Goal: Communication & Community: Answer question/provide support

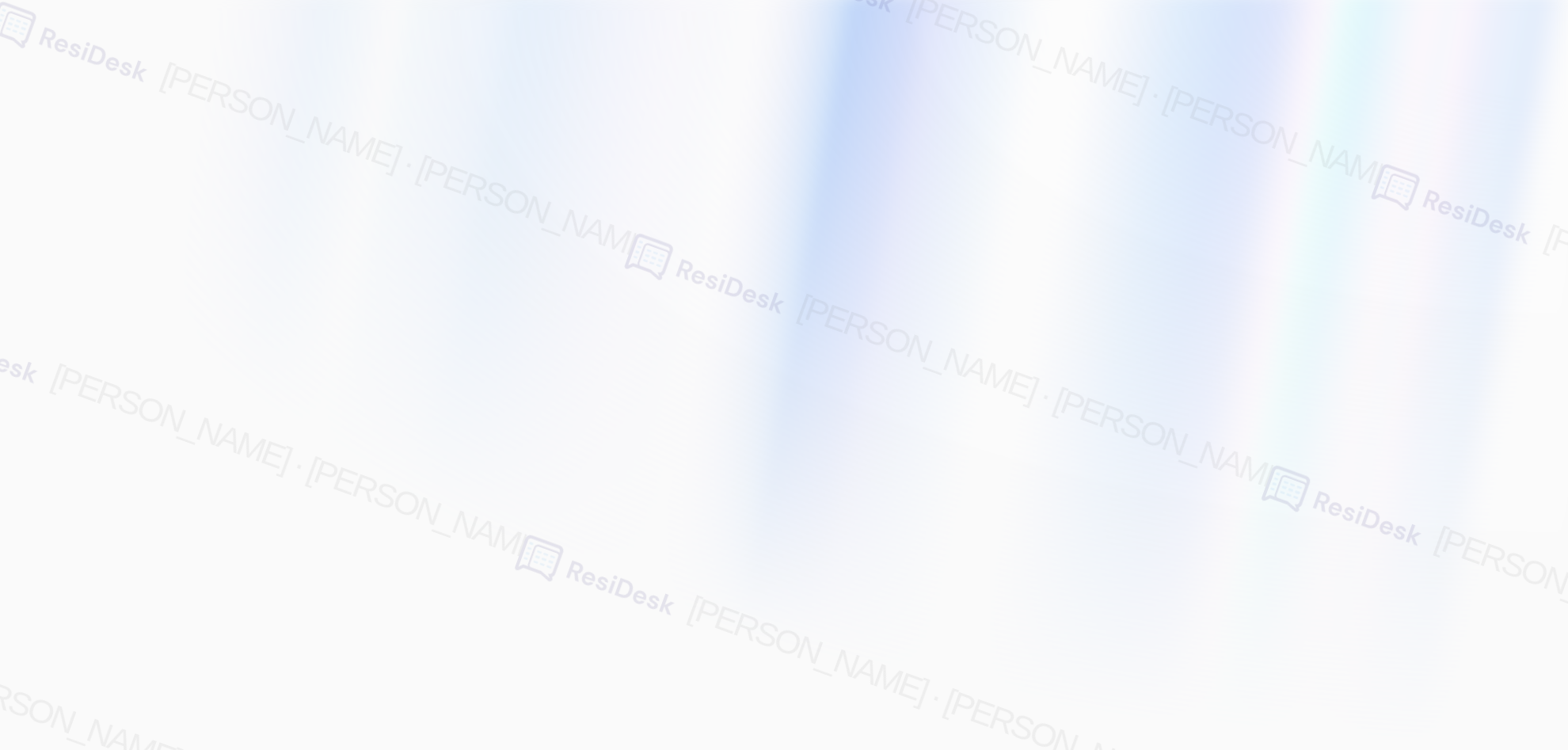
type input "[EMAIL_ADDRESS][PERSON_NAME][PERSON_NAME][PERSON_NAME][DOMAIN_NAME]"
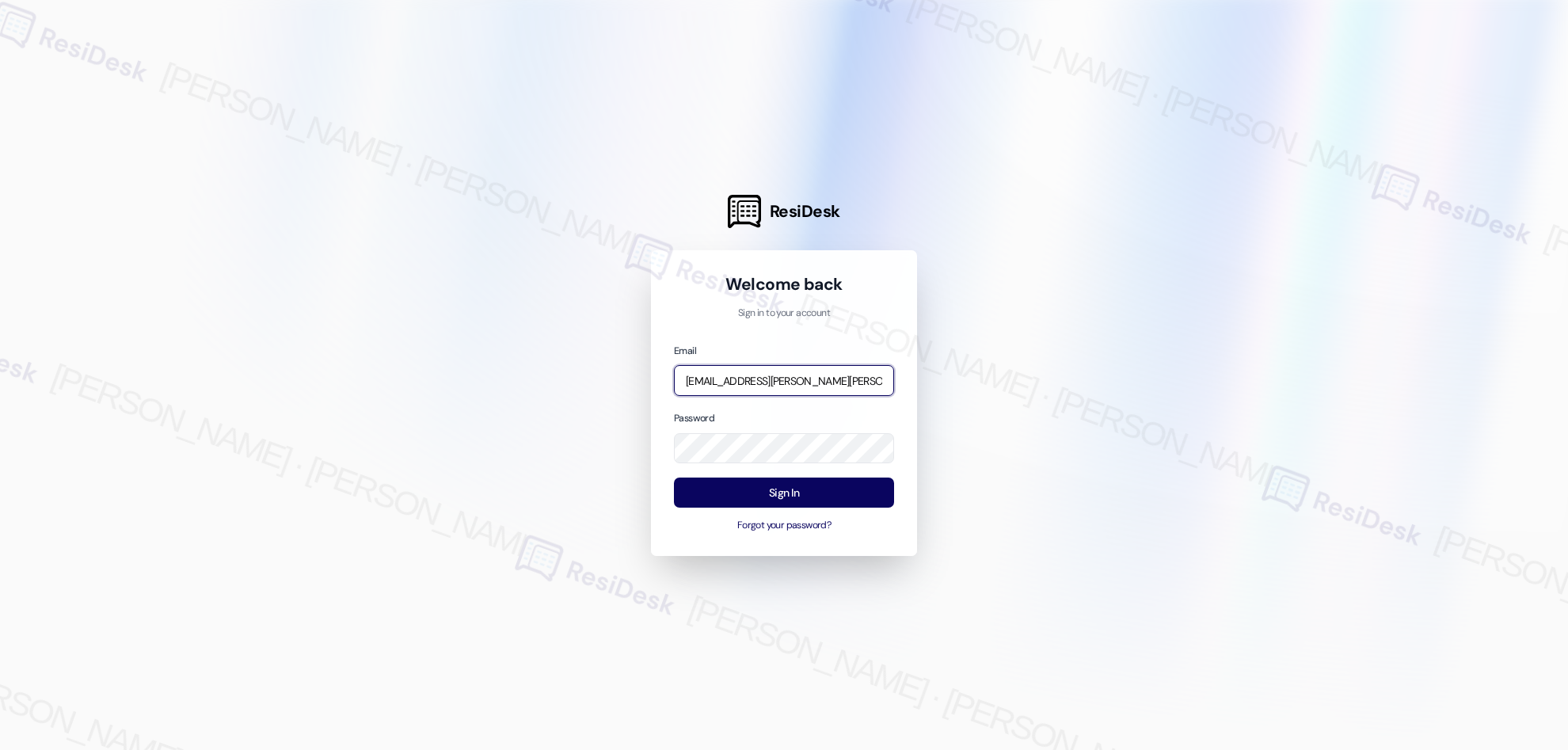
click at [790, 385] on input "[EMAIL_ADDRESS][PERSON_NAME][PERSON_NAME][PERSON_NAME][DOMAIN_NAME]" at bounding box center [784, 381] width 220 height 31
type input "[EMAIL_ADDRESS][PERSON_NAME][PERSON_NAME][DOMAIN_NAME]"
click at [0, 749] on com-1password-button at bounding box center [0, 750] width 0 height 0
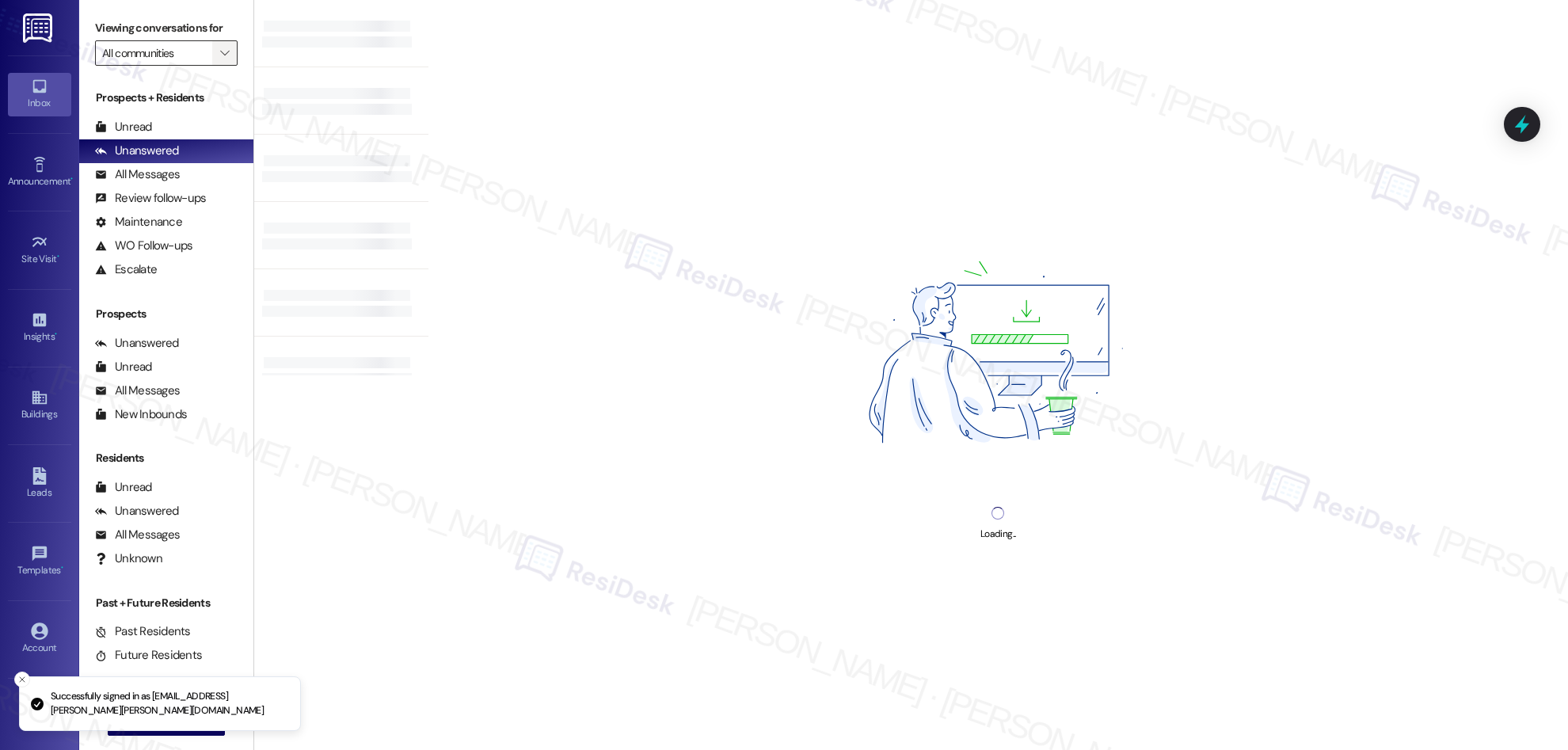
click at [220, 55] on icon "" at bounding box center [224, 53] width 8 height 13
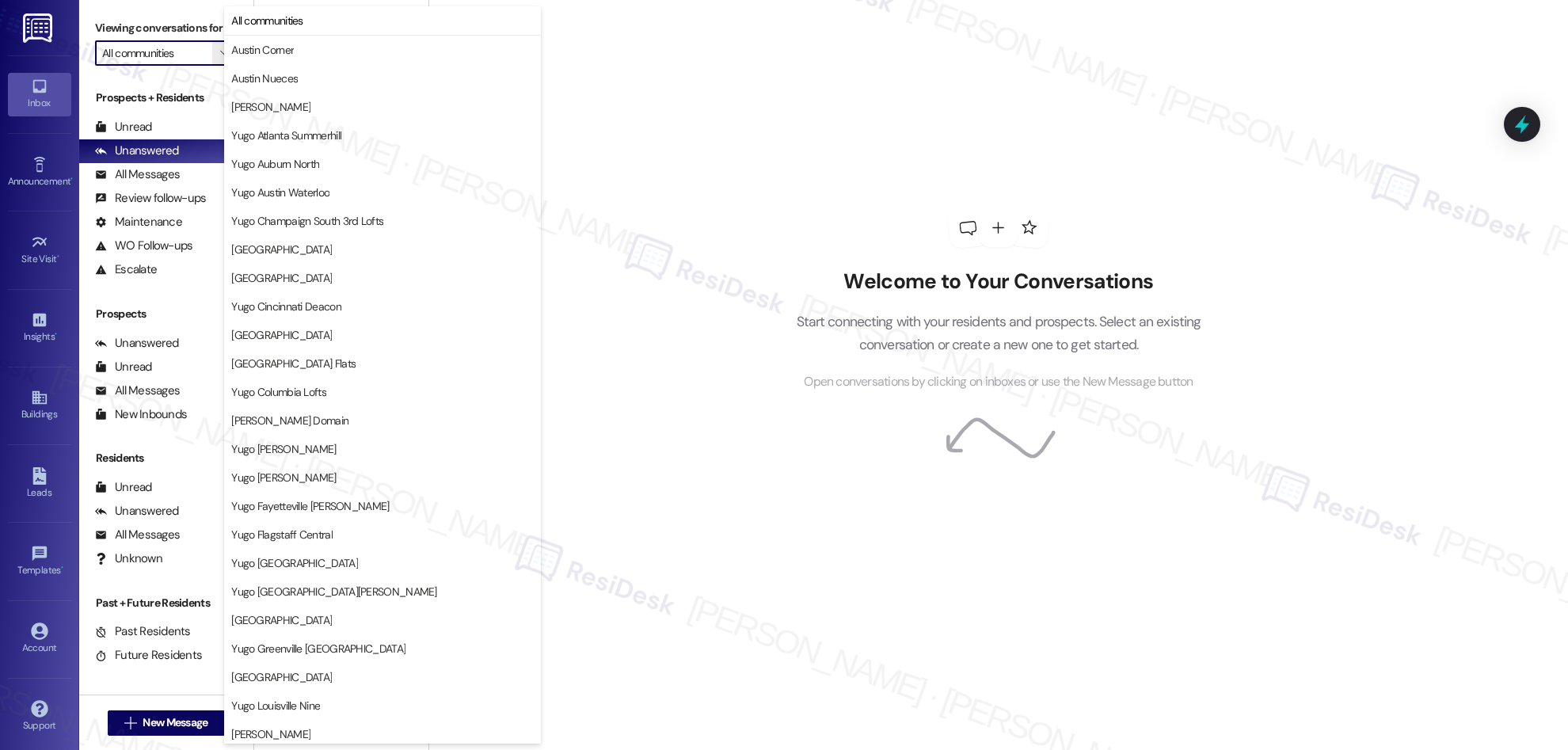
click at [716, 182] on div "Welcome to Your Conversations Start connecting with your residents and prospect…" at bounding box center [997, 375] width 1139 height 750
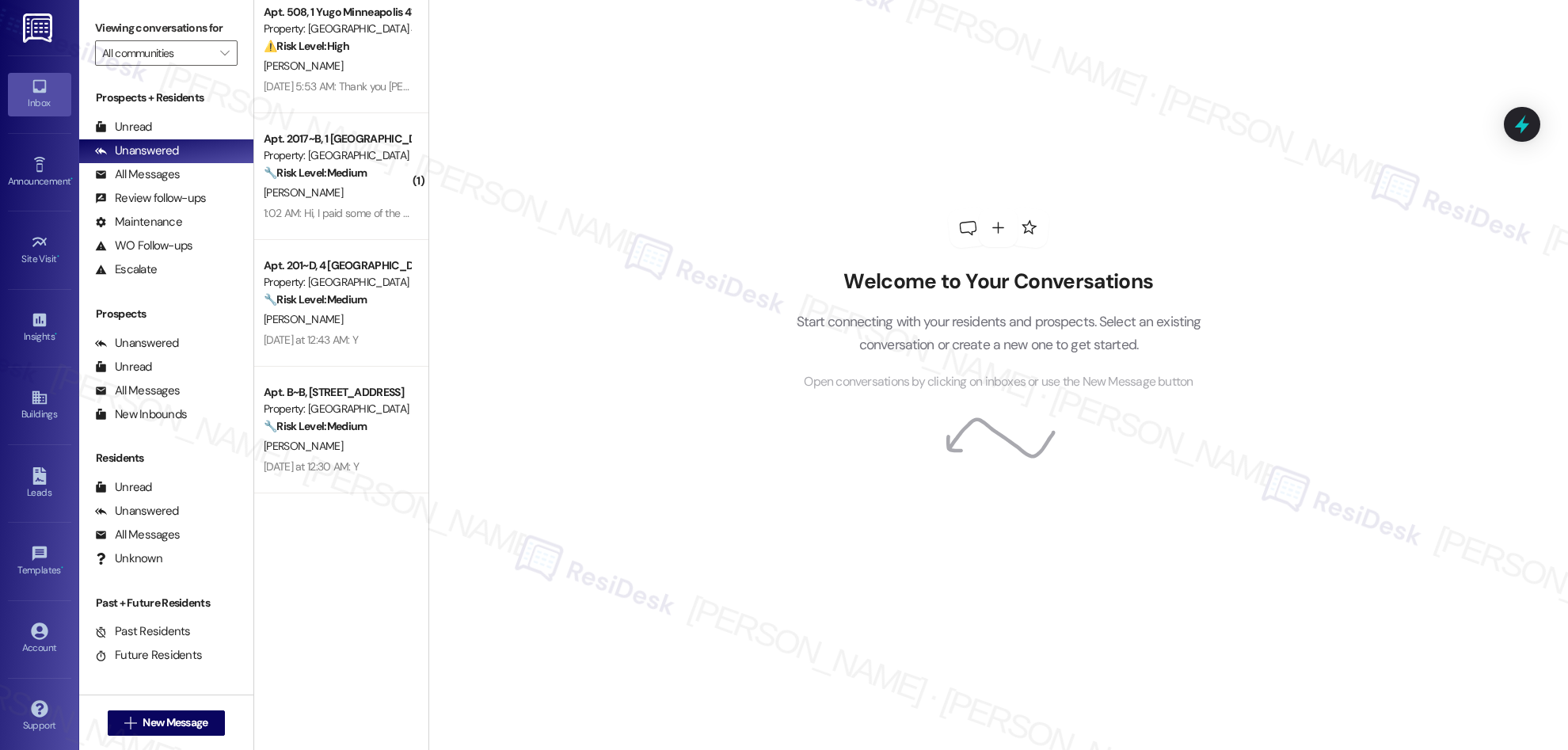
scroll to position [2727, 0]
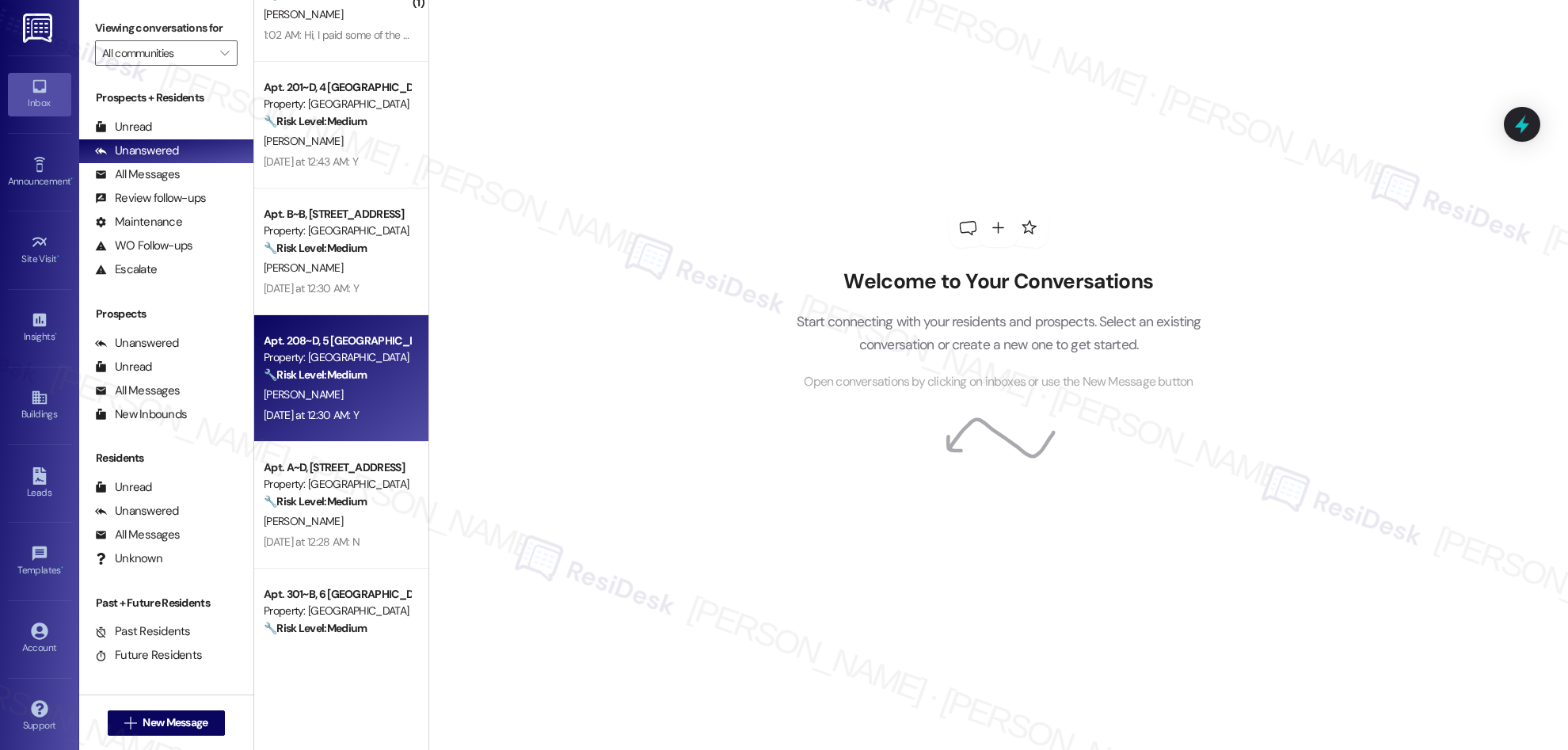
click at [342, 418] on div "[DATE] at 12:30 AM: Y [DATE] at 12:30 AM: Y" at bounding box center [311, 414] width 95 height 14
click at [364, 409] on div "[DATE] at 12:30 AM: Y [DATE] at 12:30 AM: Y" at bounding box center [337, 415] width 150 height 20
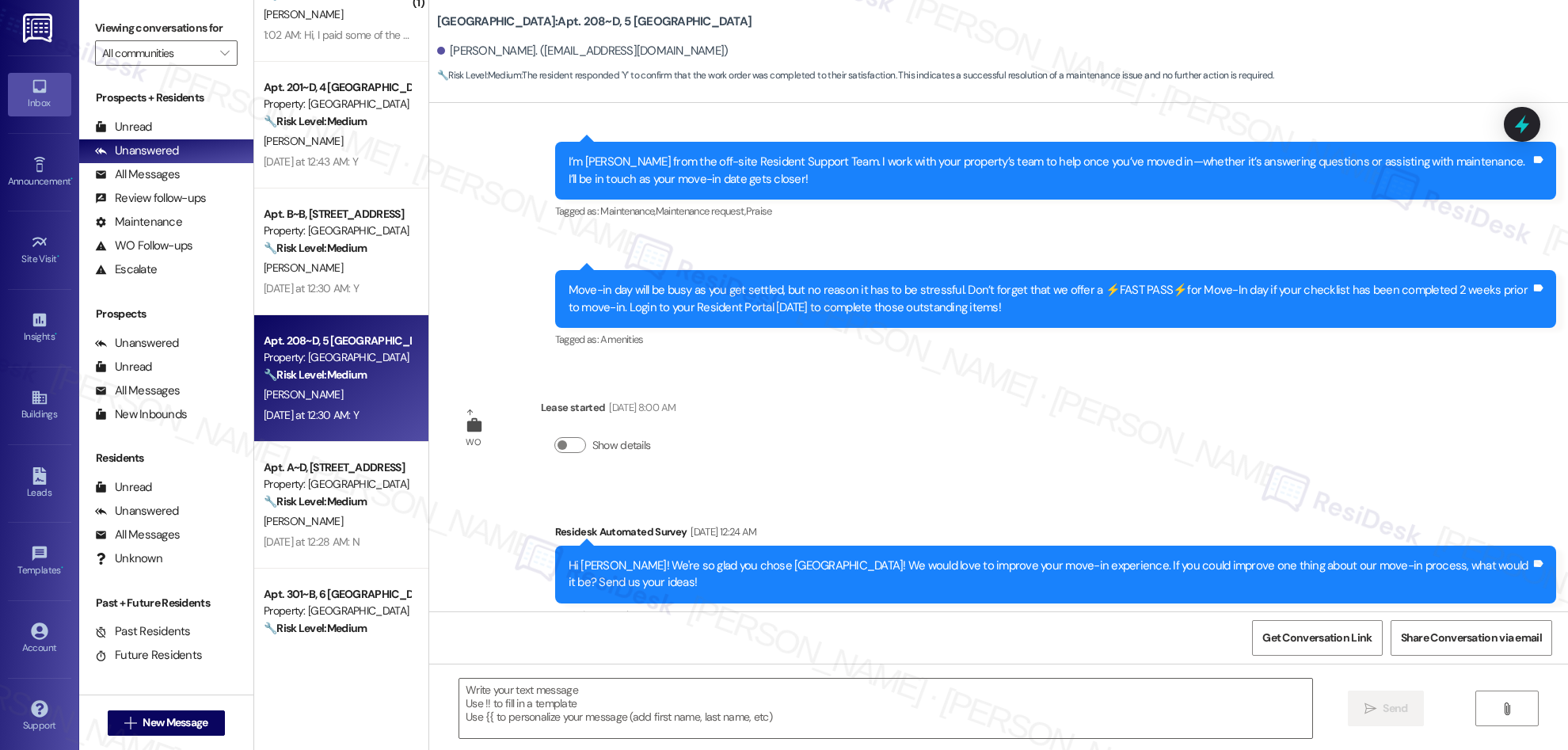
type textarea "Fetching suggested responses. Please feel free to read through the conversation…"
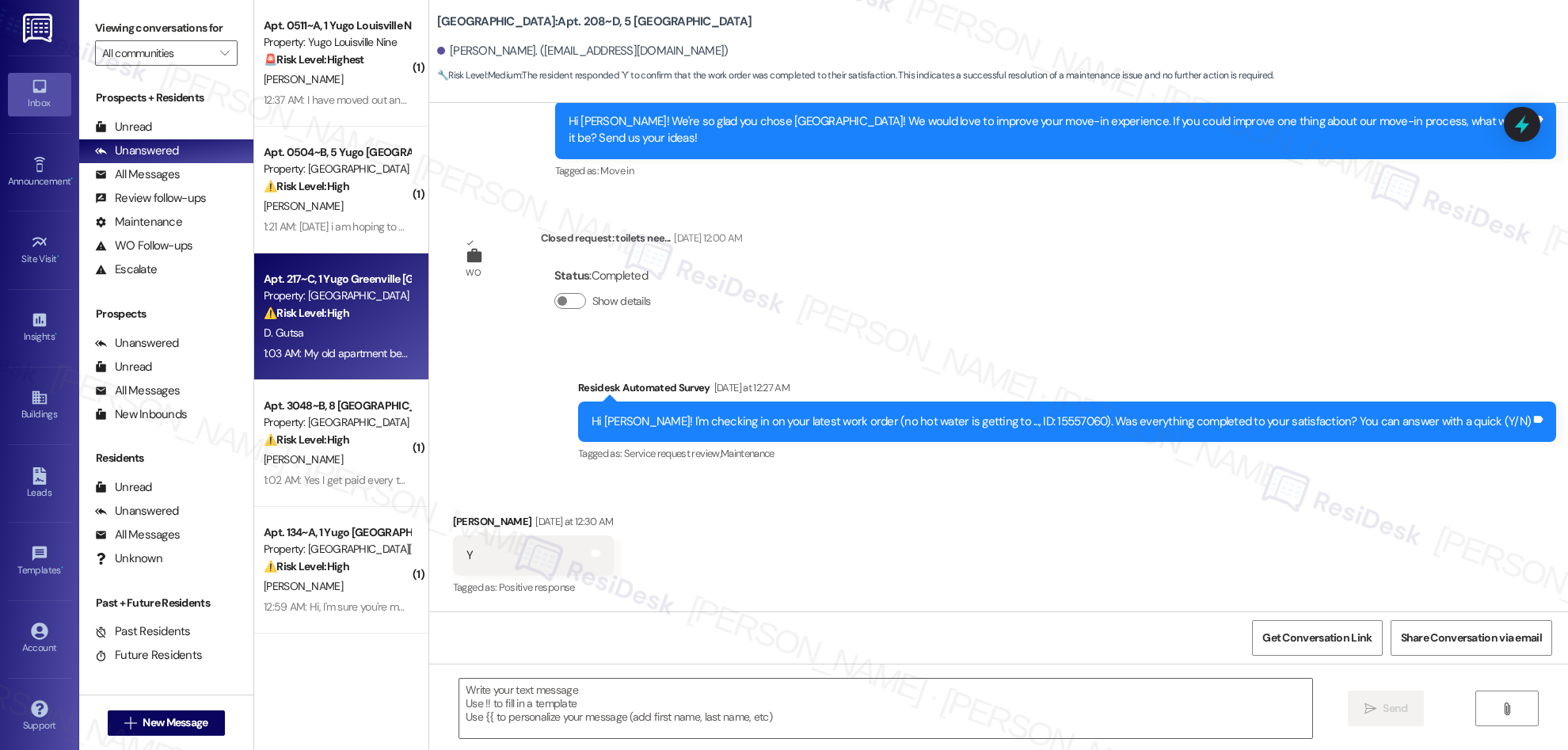
scroll to position [85, 0]
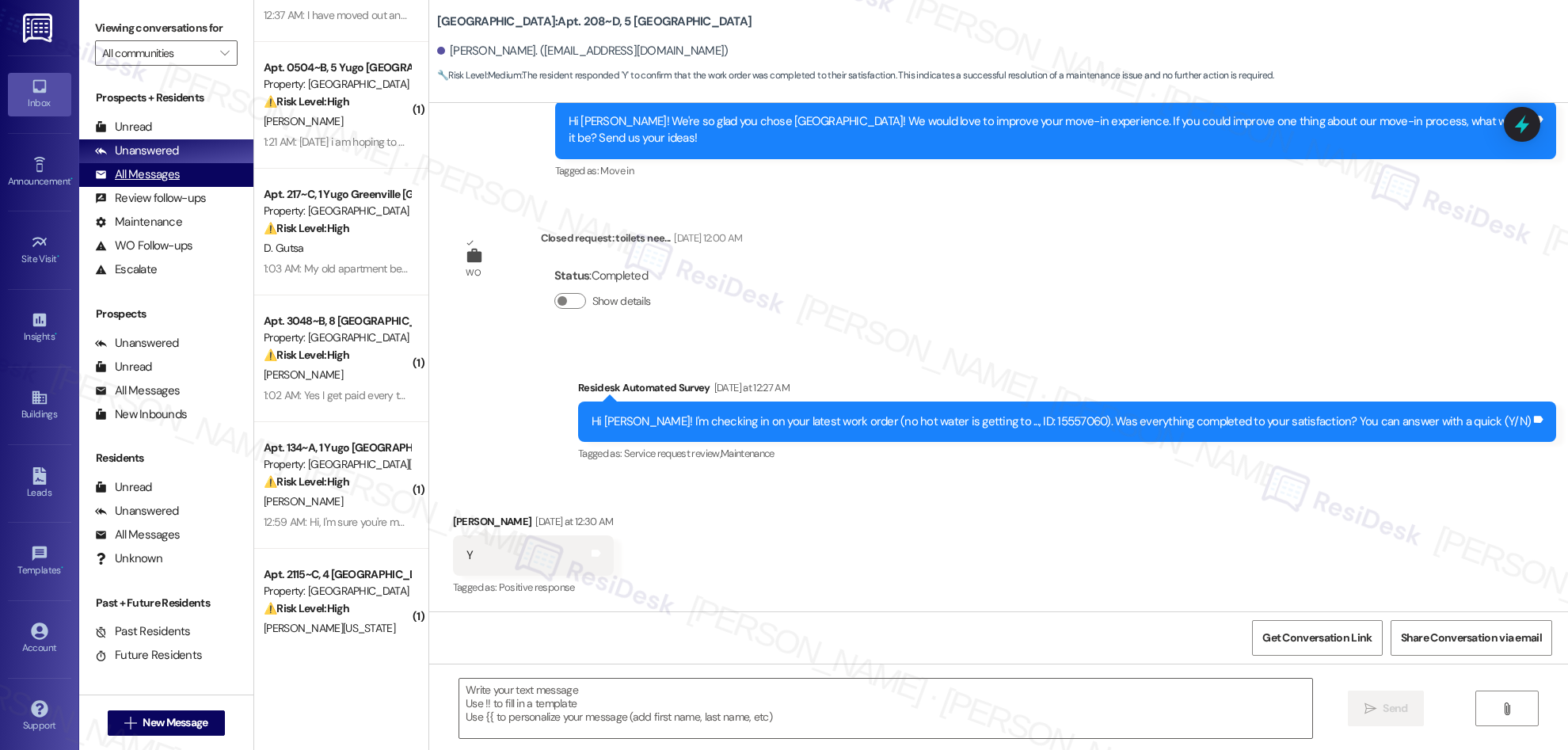
click at [167, 174] on div "All Messages" at bounding box center [137, 174] width 85 height 17
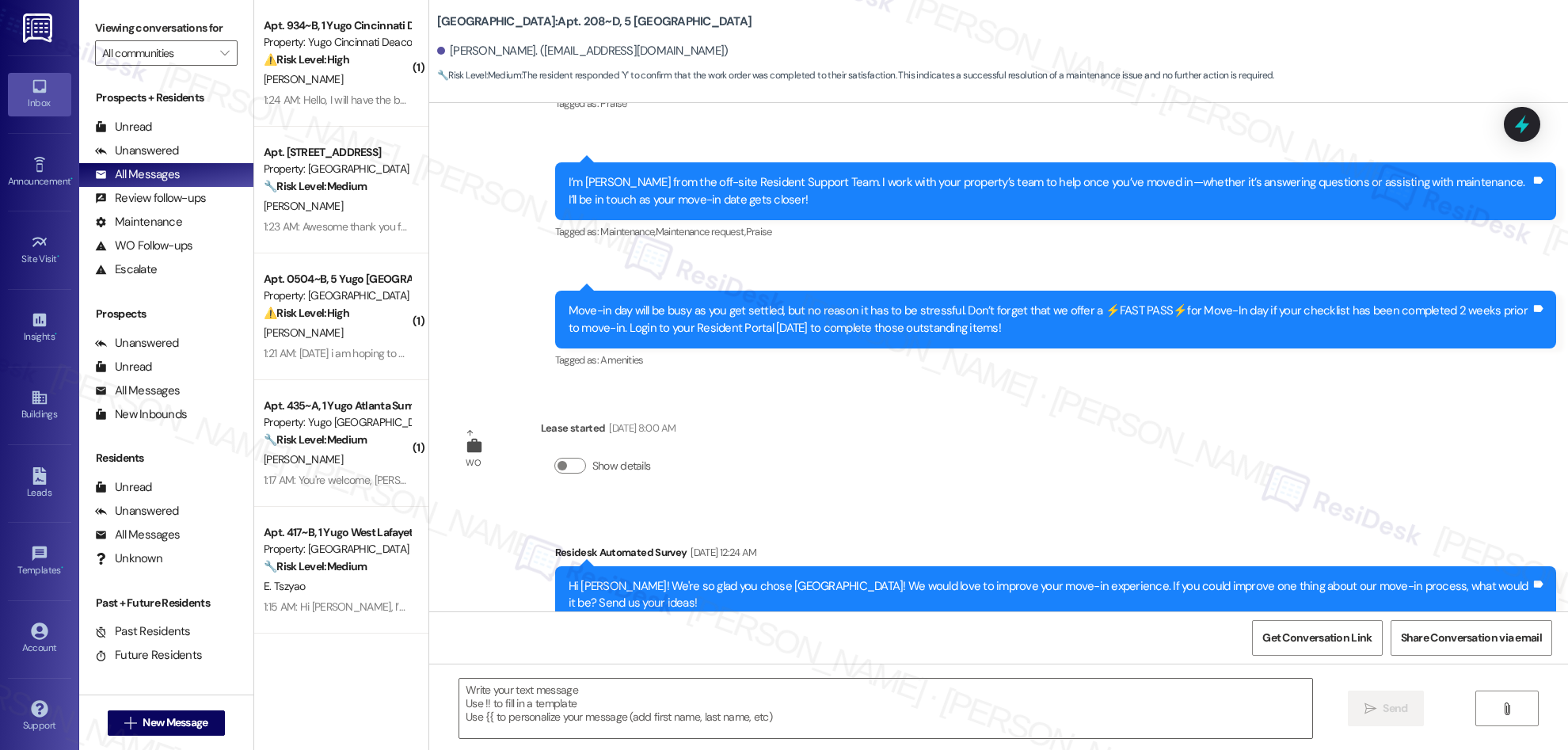
type textarea "Fetching suggested responses. Please feel free to read through the conversation…"
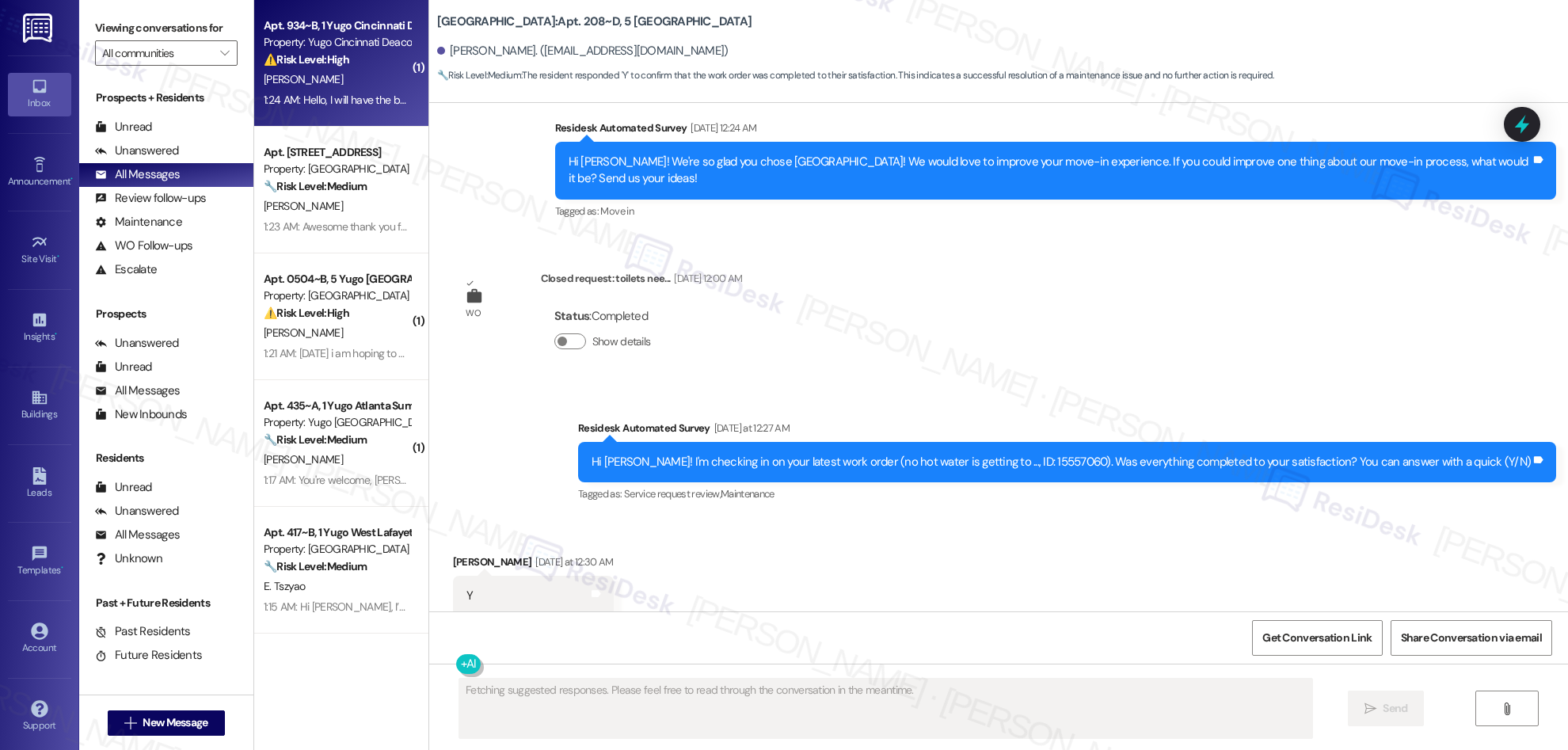
scroll to position [604, 0]
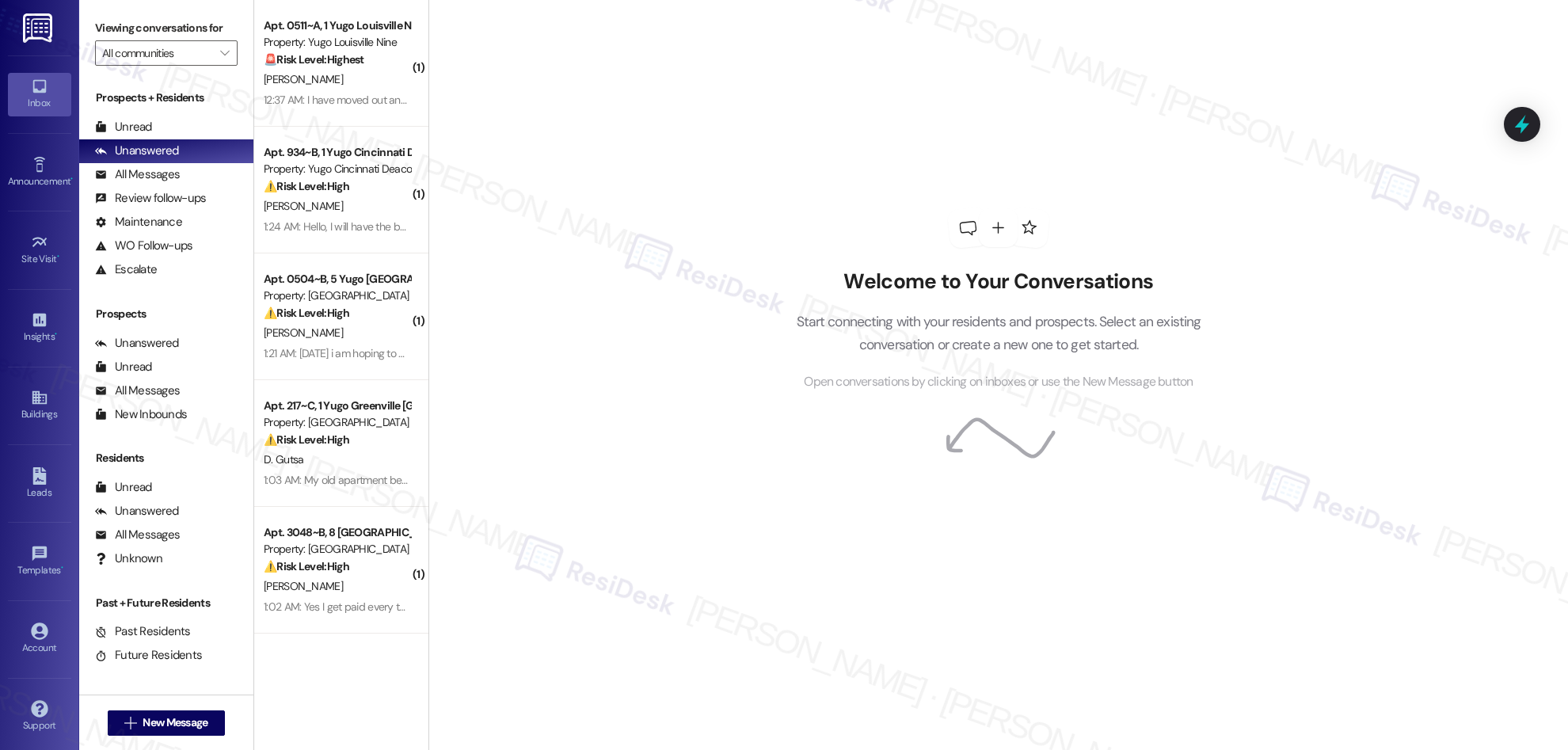
click at [1104, 149] on div "Welcome to Your Conversations Start connecting with your residents and prospect…" at bounding box center [998, 300] width 475 height 601
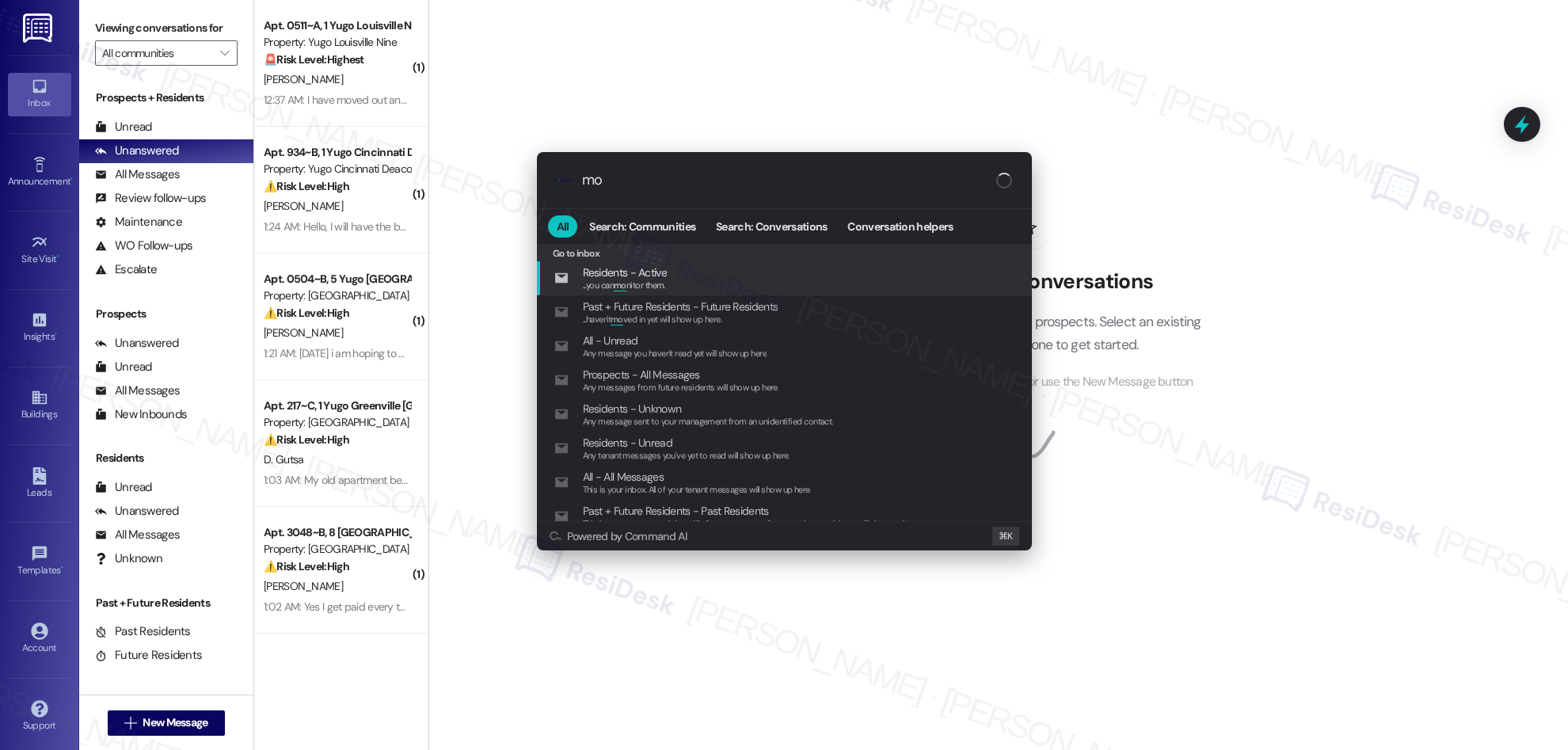
type input "m"
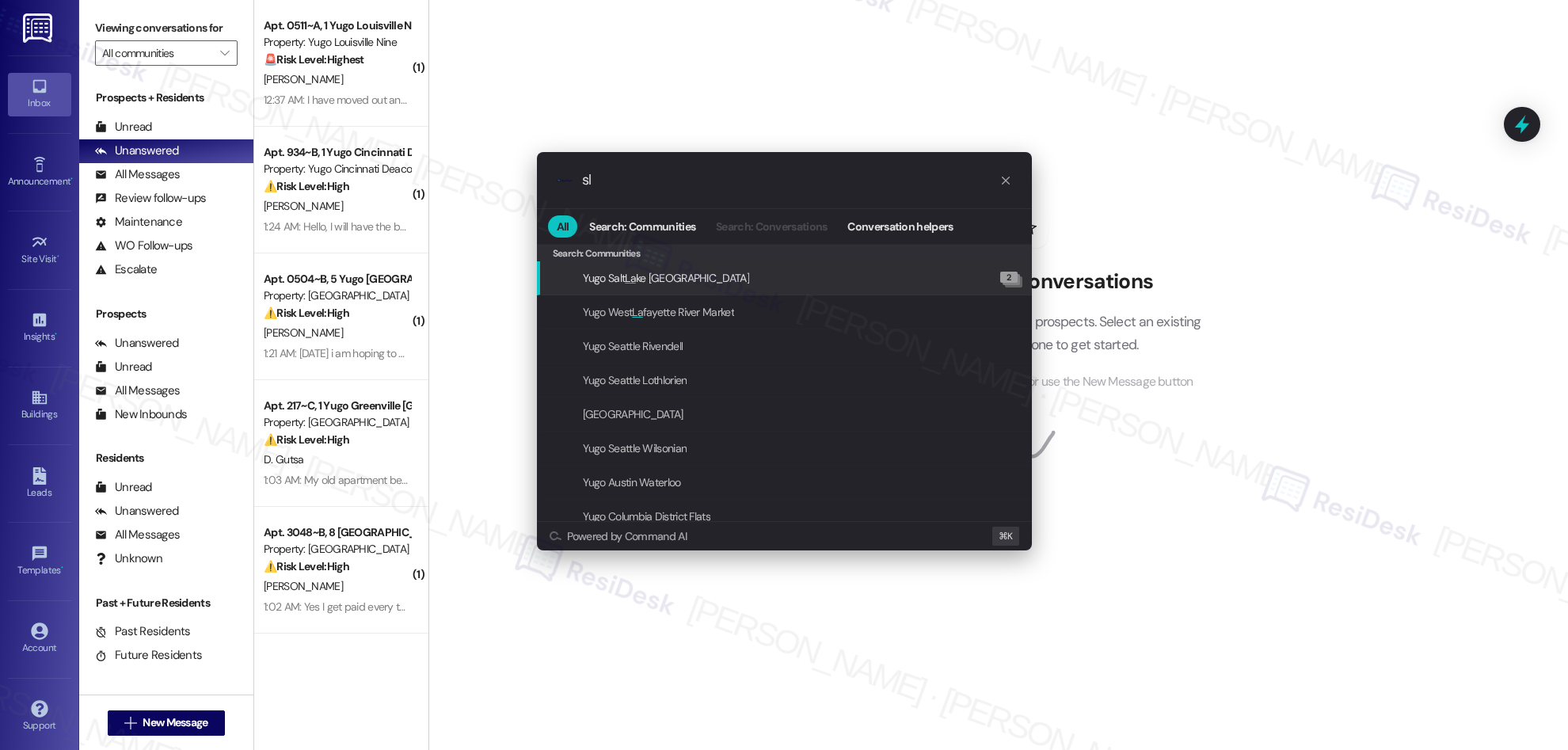
type input "s"
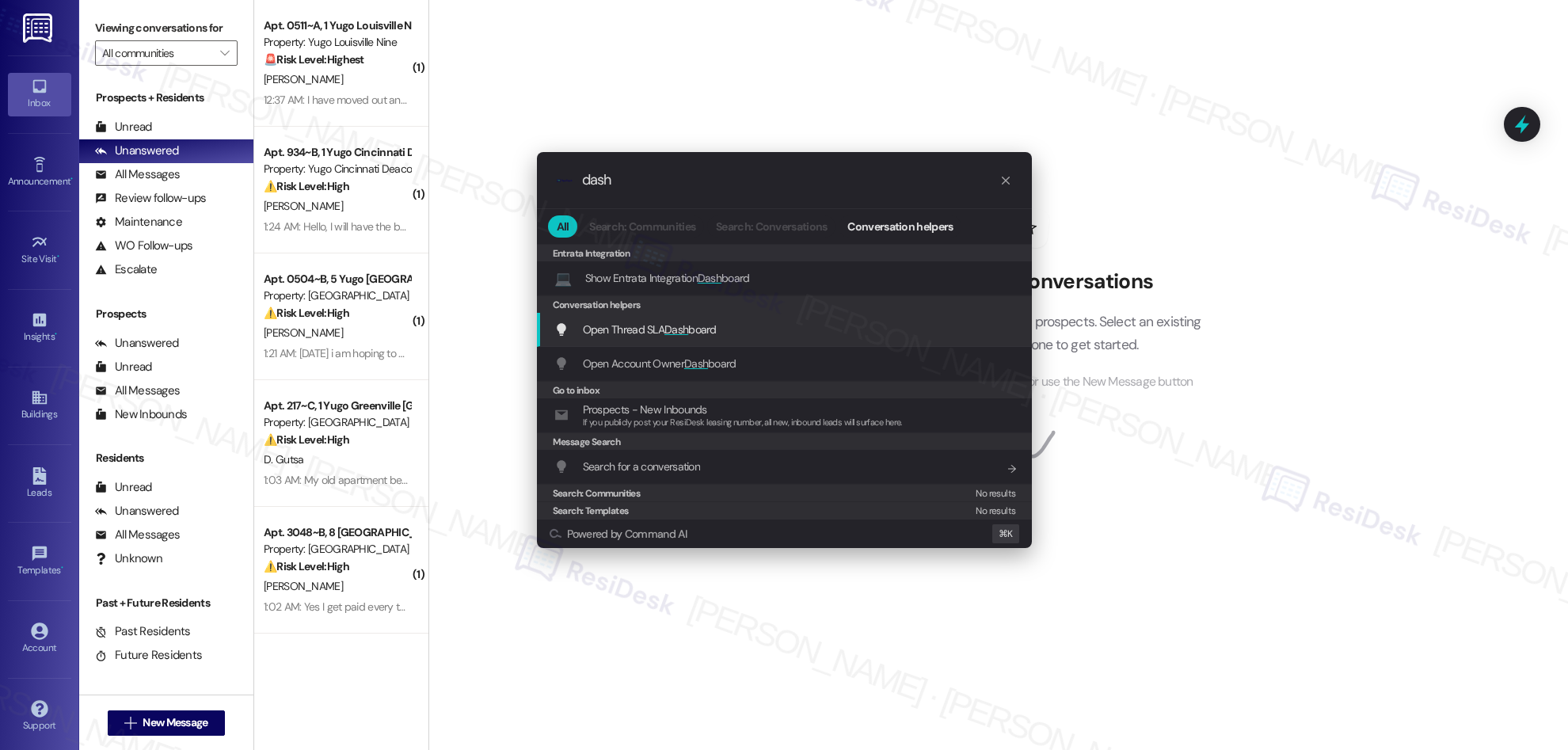
type input "dash"
click at [712, 333] on span "Open Thread SLA Dash board" at bounding box center [650, 329] width 134 height 14
